Goal: Check status: Check status

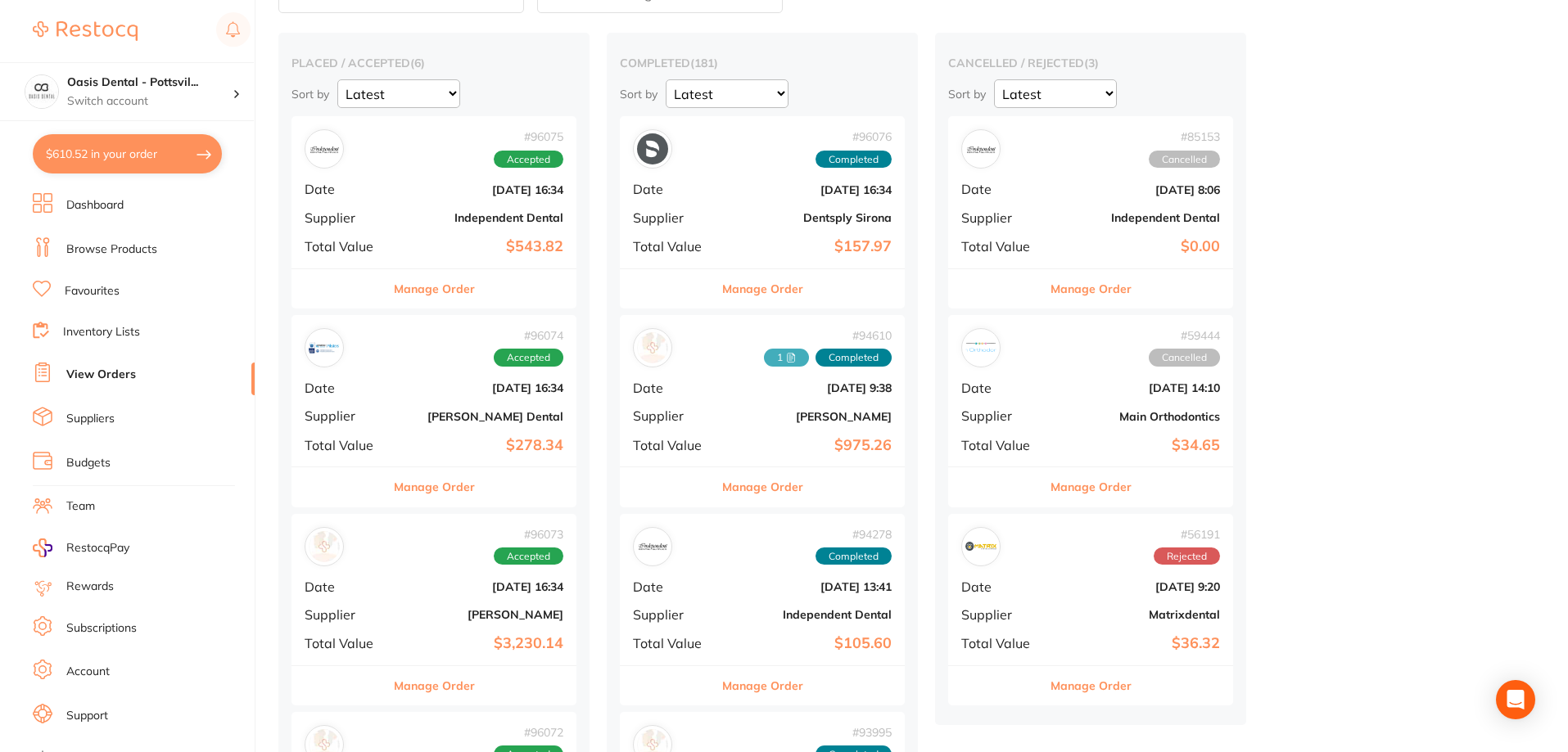
scroll to position [163, 0]
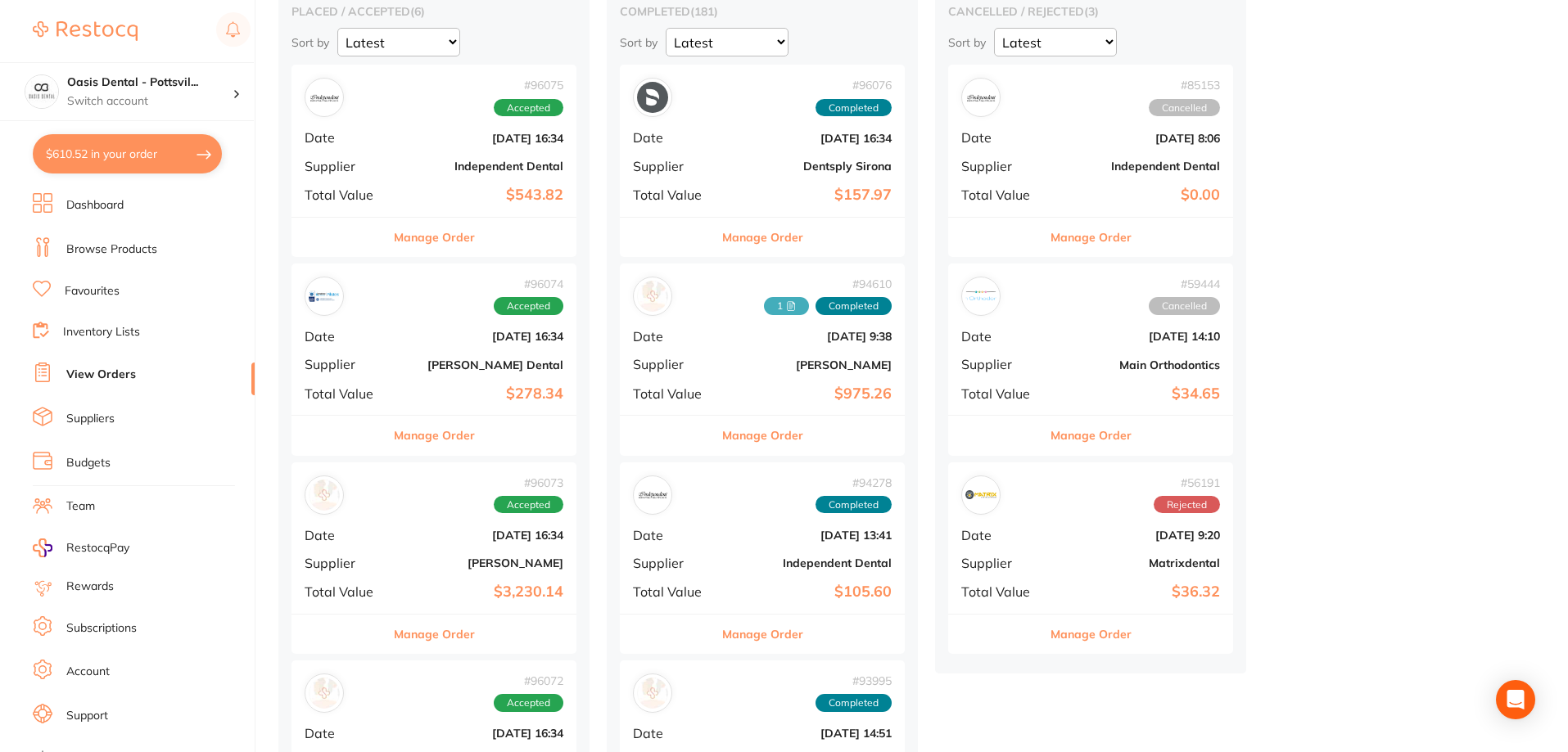
click at [420, 379] on div "# 96074 Accepted Date [DATE] 16:34 Supplier [PERSON_NAME] Dental Total Value $2…" at bounding box center [433, 339] width 285 height 152
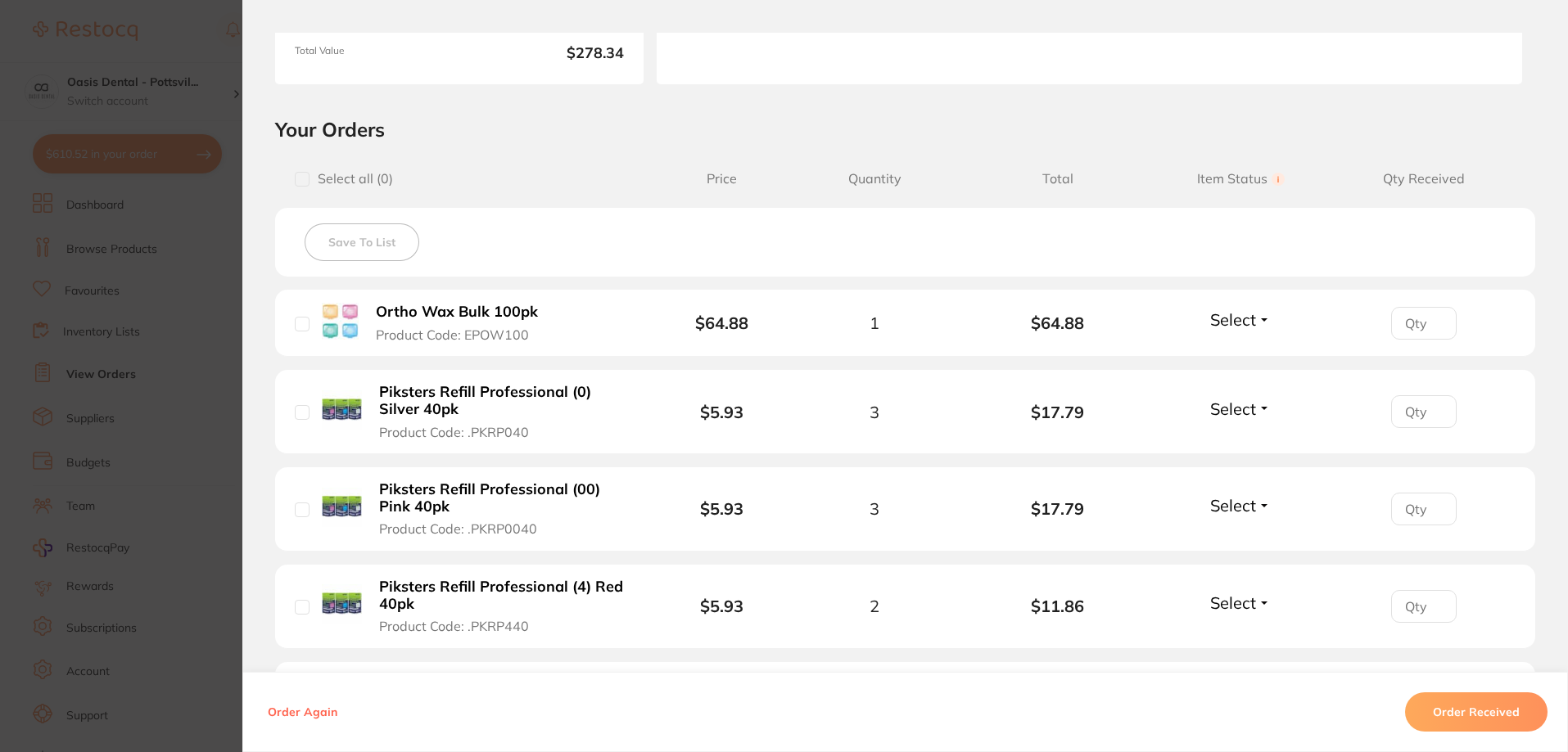
scroll to position [246, 0]
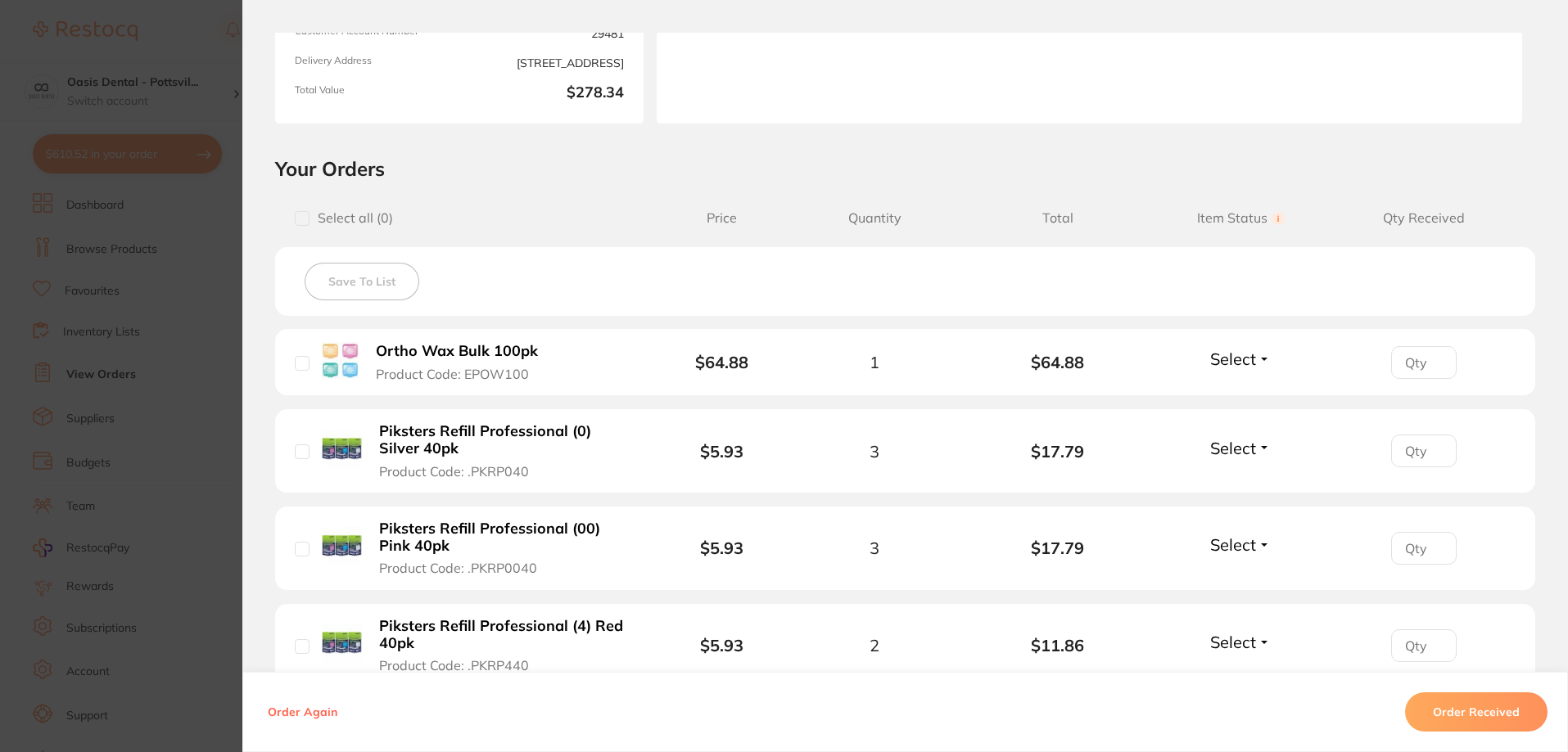
click at [1423, 366] on input "number" at bounding box center [1424, 362] width 65 height 33
type input "1"
click at [1249, 357] on span "Select" at bounding box center [1233, 358] width 46 height 20
click at [1237, 395] on span "Received" at bounding box center [1240, 394] width 41 height 12
click at [1417, 454] on input "number" at bounding box center [1424, 450] width 65 height 33
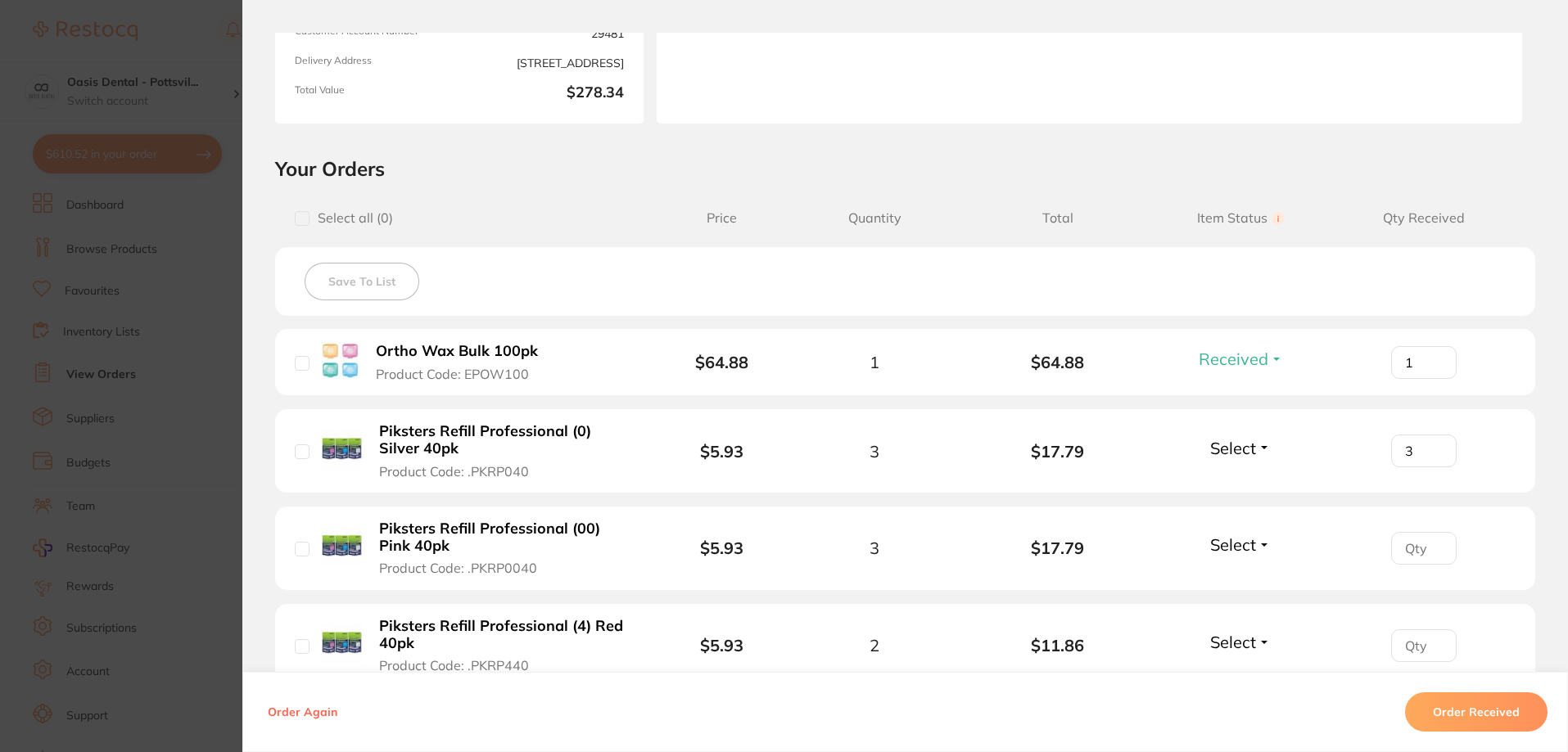
type input "3"
click at [1226, 448] on span "Select" at bounding box center [1233, 448] width 46 height 20
click at [1226, 479] on span "Received" at bounding box center [1240, 483] width 41 height 12
click at [1407, 551] on input "number" at bounding box center [1424, 548] width 65 height 33
type input "3"
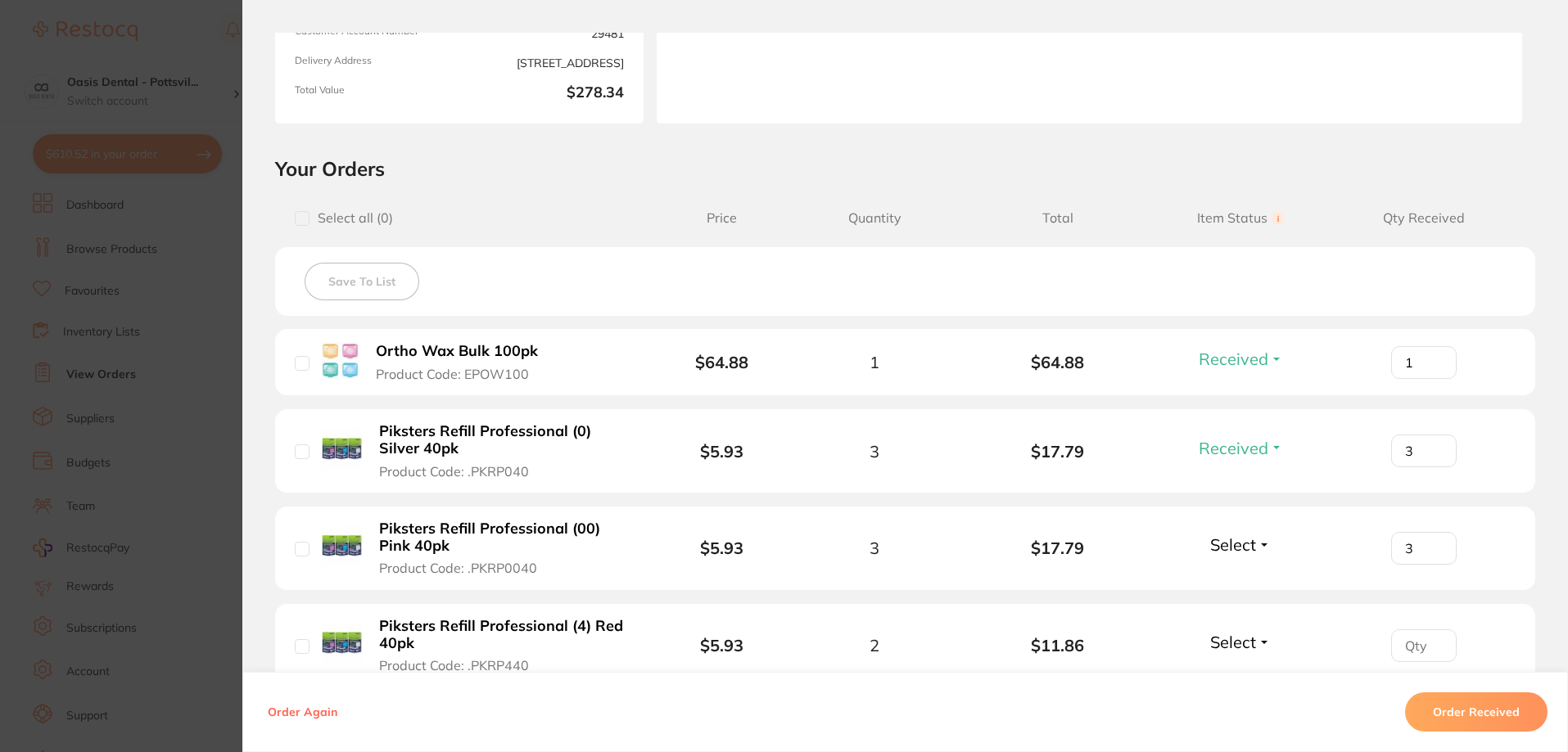
click at [1225, 545] on span "Select" at bounding box center [1233, 544] width 46 height 20
click at [1233, 552] on span "Select" at bounding box center [1233, 544] width 46 height 20
click at [1239, 581] on span "Received" at bounding box center [1240, 579] width 41 height 12
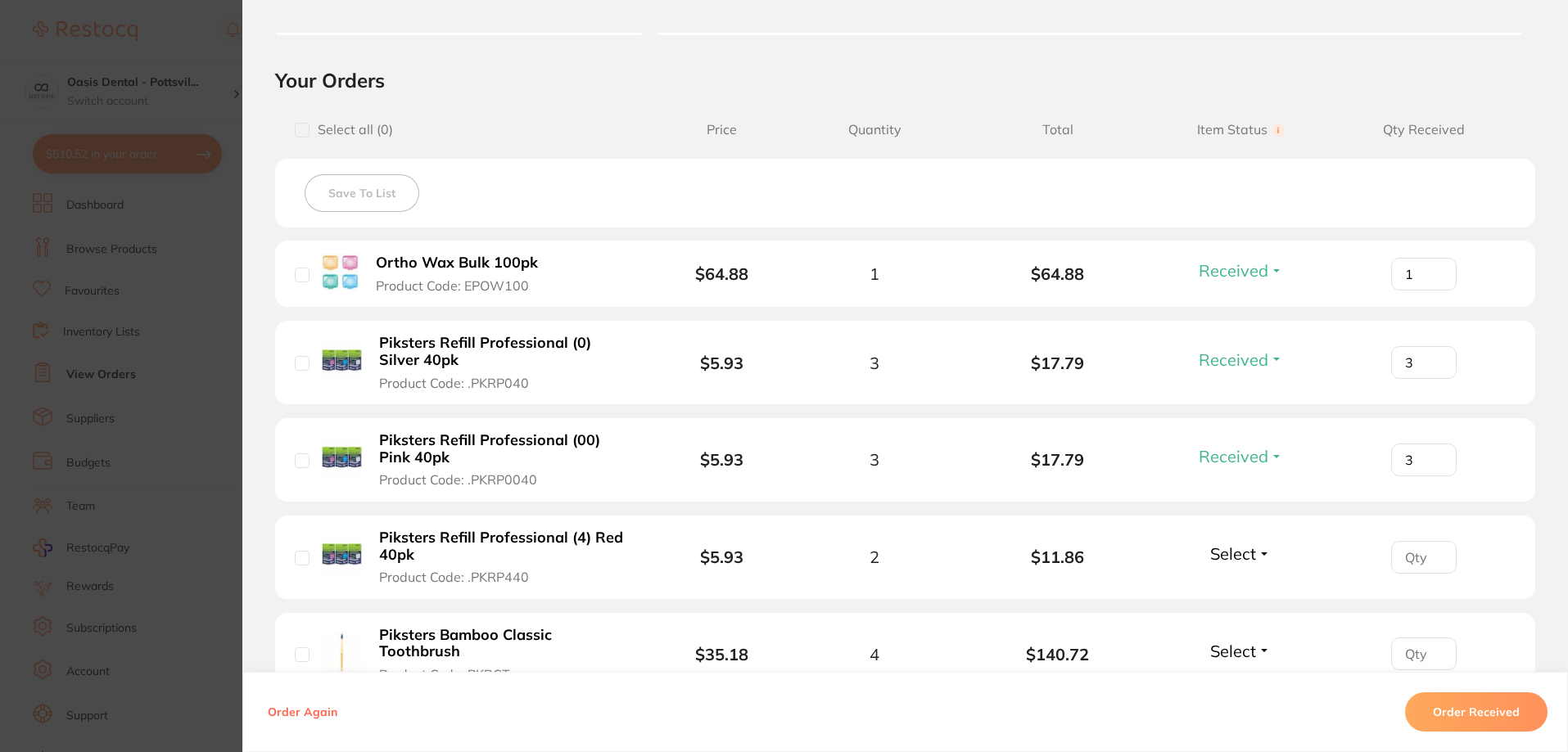
scroll to position [573, 0]
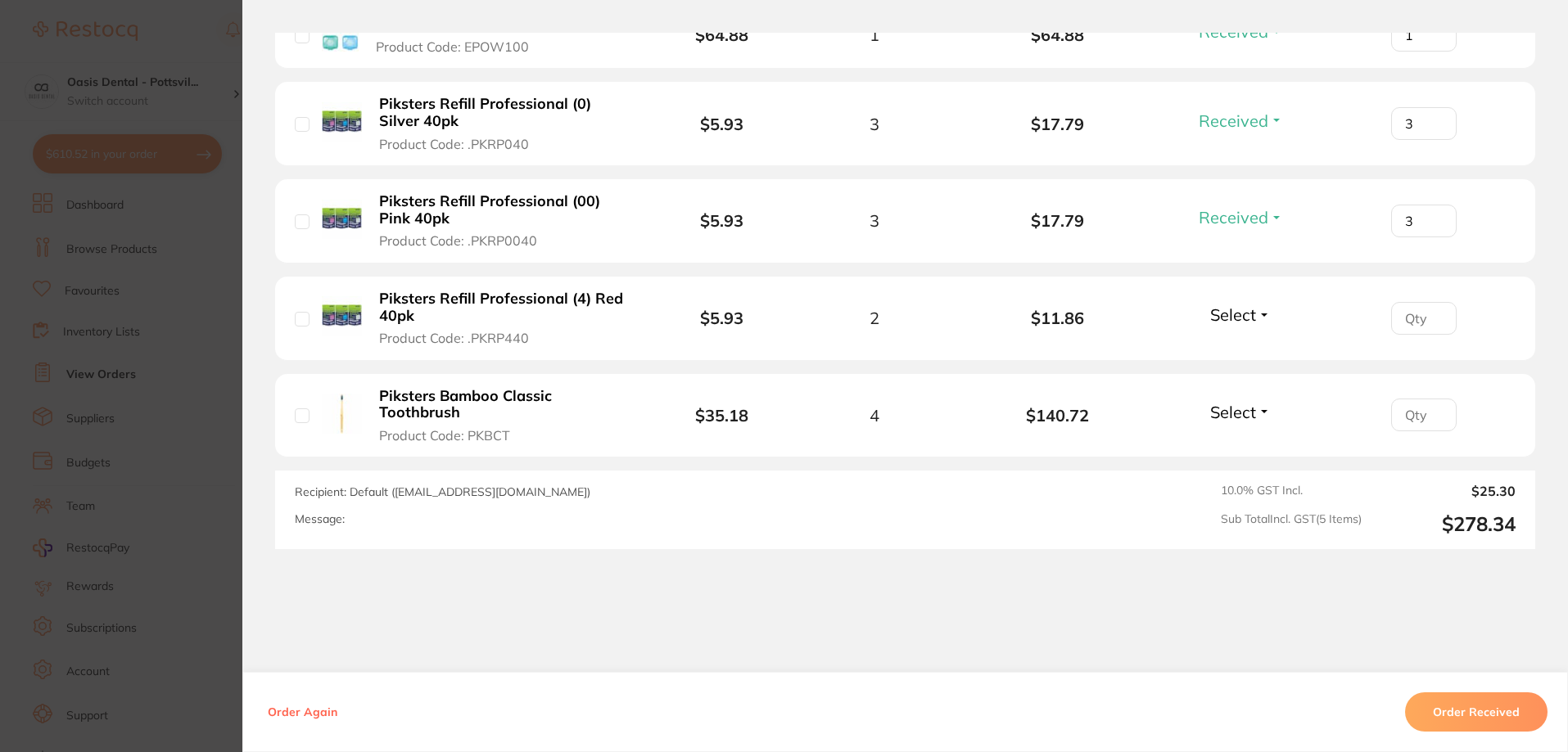
click at [1411, 418] on input "number" at bounding box center [1424, 415] width 65 height 33
type input "4"
click at [1210, 399] on li "Piksters Bamboo Classic Toothbrush Product Code: PKBCT $35.18 4 $140.72 Select …" at bounding box center [904, 416] width 1260 height 85
click at [1221, 417] on span "Select" at bounding box center [1233, 411] width 46 height 20
click at [1242, 448] on span "Received" at bounding box center [1240, 447] width 41 height 12
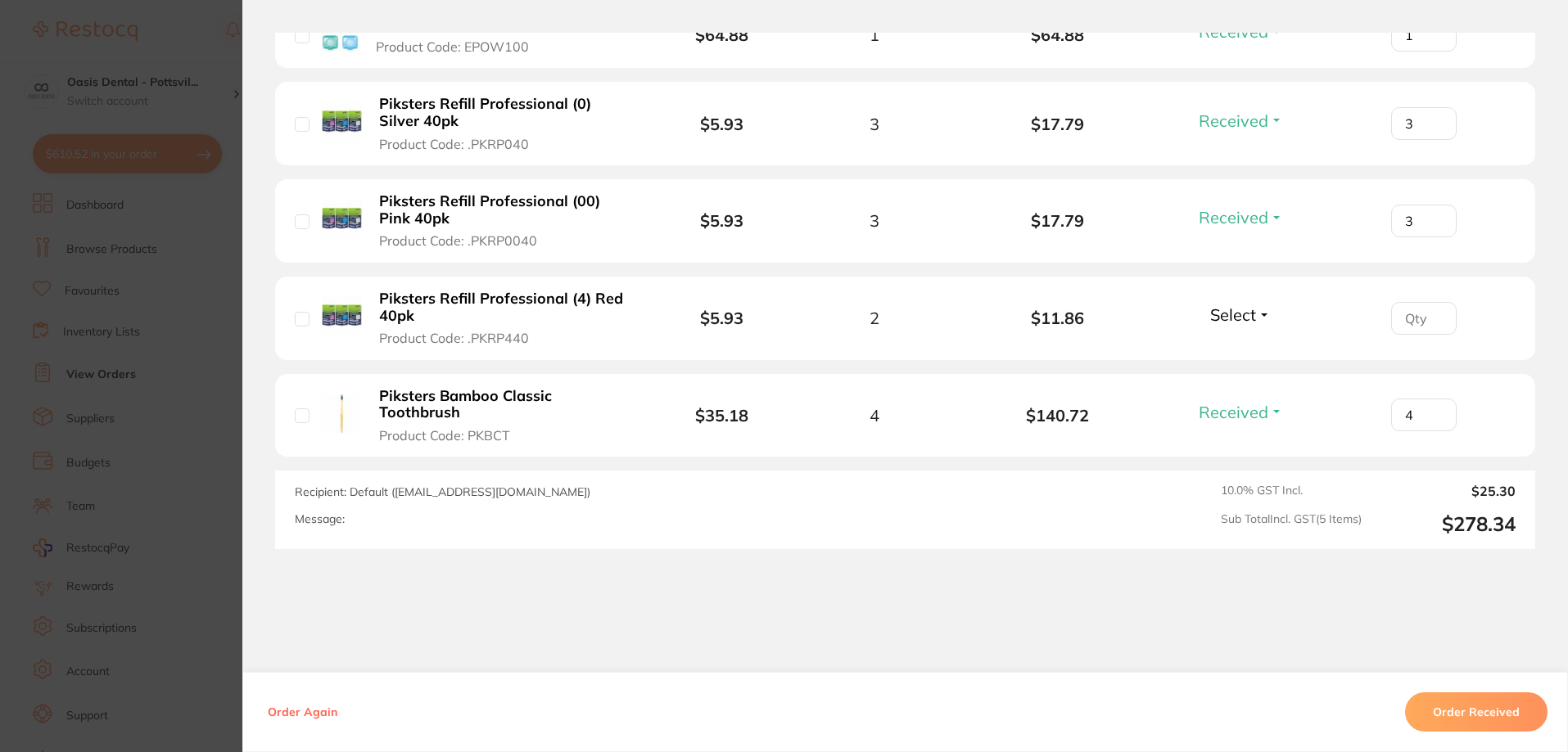
click at [1420, 318] on input "number" at bounding box center [1424, 318] width 65 height 33
type input "2"
click at [1231, 315] on span "Select" at bounding box center [1233, 314] width 46 height 20
click at [1237, 348] on span "Received" at bounding box center [1240, 350] width 41 height 12
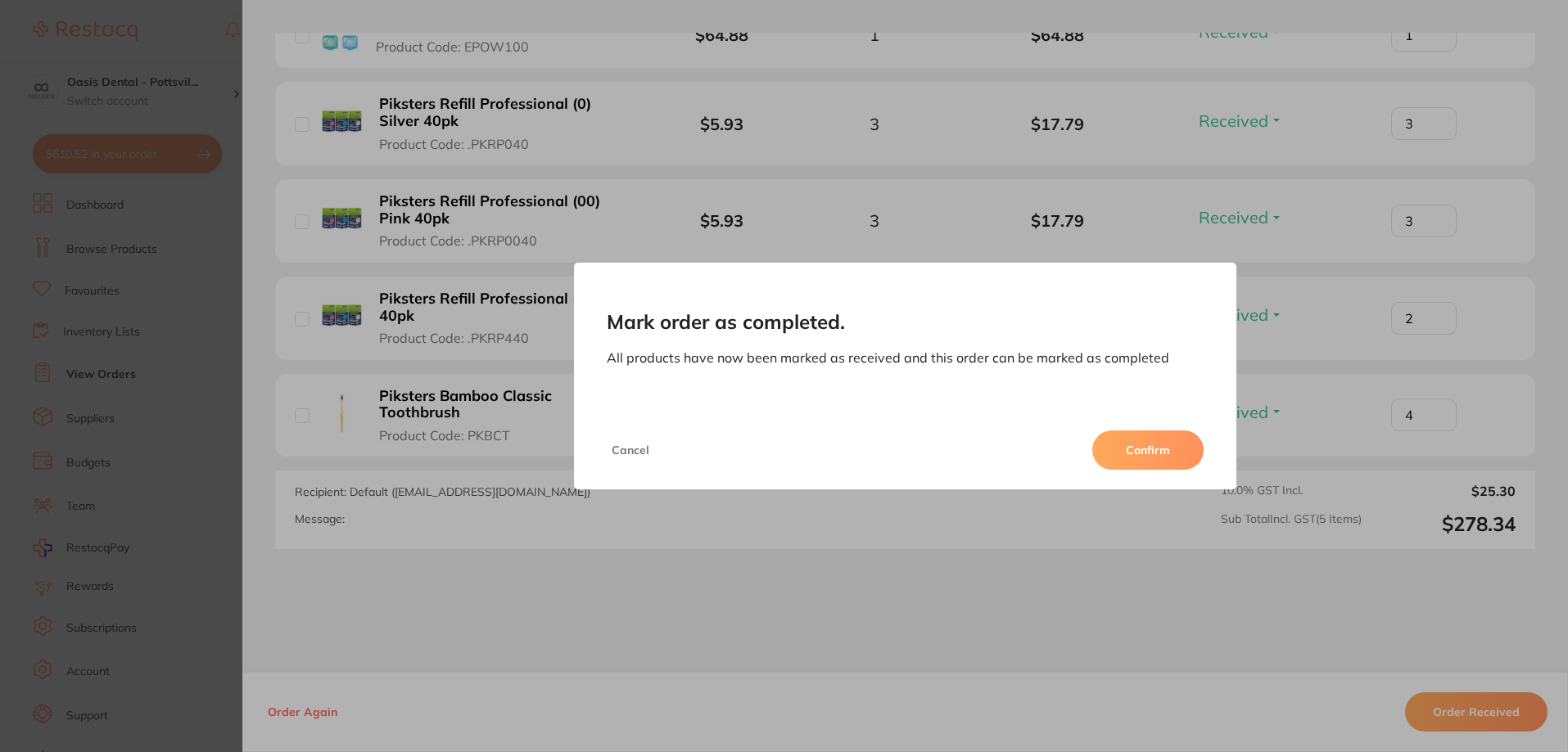
click at [1148, 449] on button "Confirm" at bounding box center [1148, 449] width 111 height 39
